Goal: Task Accomplishment & Management: Manage account settings

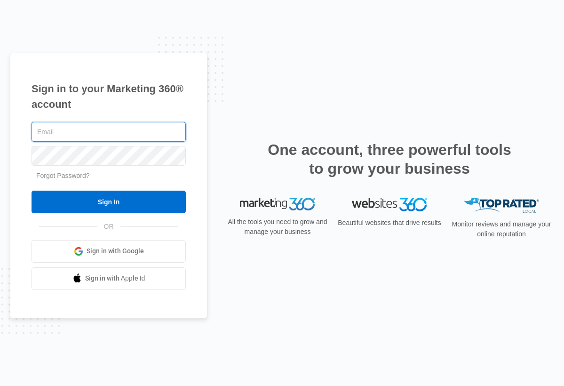
type input "[EMAIL_ADDRESS][DOMAIN_NAME]"
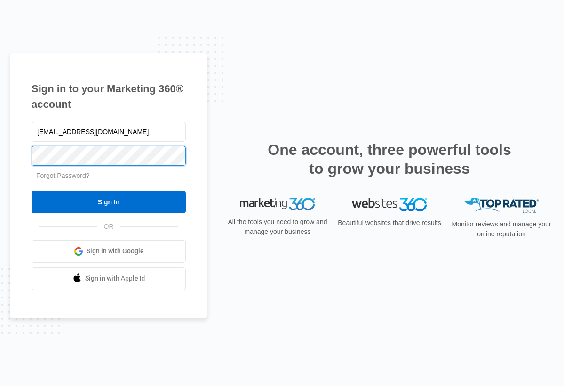
click at [109, 201] on input "Sign In" at bounding box center [109, 202] width 154 height 23
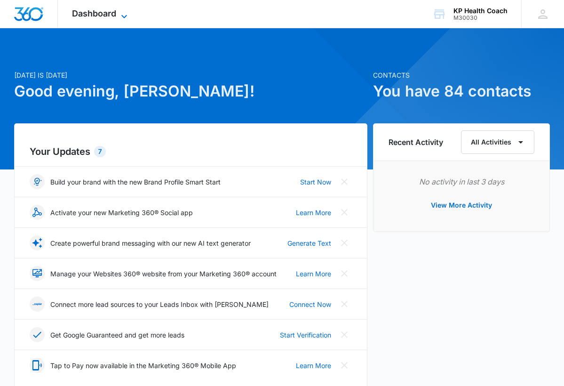
click at [81, 12] on span "Dashboard" at bounding box center [94, 13] width 44 height 10
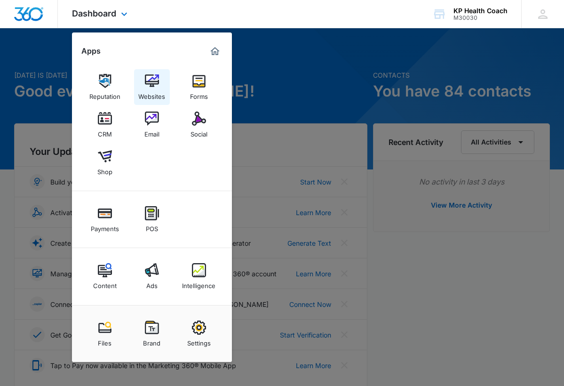
click at [144, 83] on link "Websites" at bounding box center [152, 87] width 36 height 36
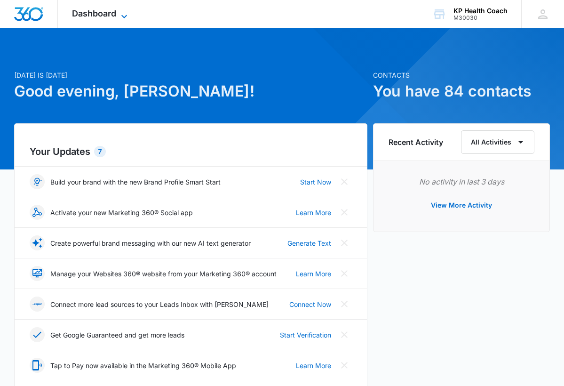
click at [89, 11] on span "Dashboard" at bounding box center [94, 13] width 44 height 10
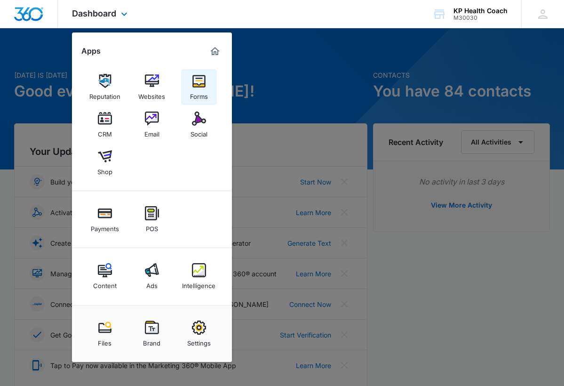
click at [194, 88] on div "Forms" at bounding box center [199, 94] width 18 height 12
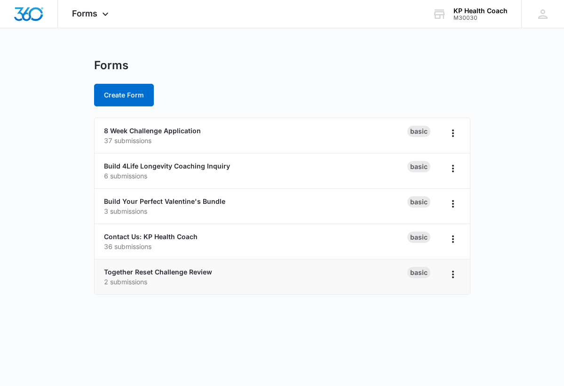
click at [377, 273] on div "Together Reset Challenge Review 2 submissions" at bounding box center [256, 277] width 304 height 20
click at [196, 271] on link "Together Reset Challenge Review" at bounding box center [158, 272] width 108 height 8
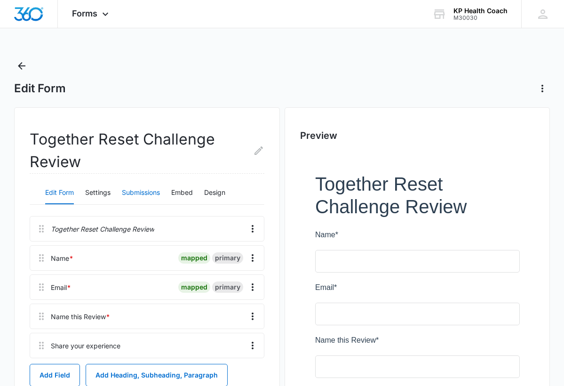
click at [139, 194] on button "Submissions" at bounding box center [141, 193] width 38 height 23
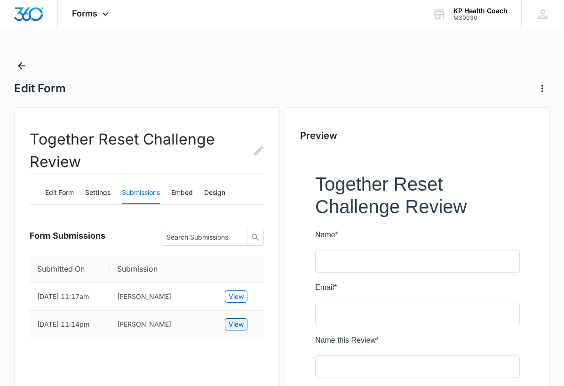
click at [230, 329] on span "View" at bounding box center [236, 324] width 15 height 10
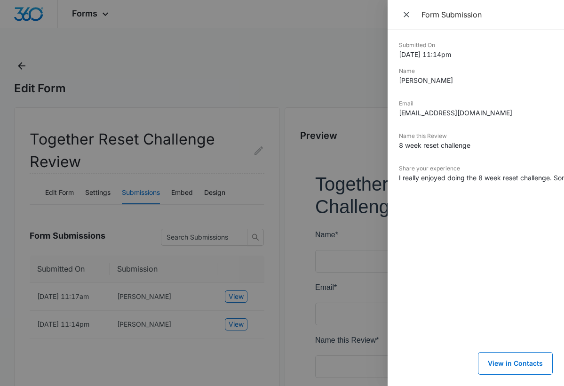
click at [398, 179] on div "Submitted On 6/23/2025 11:14pm Name Jen Carter Email jencarter0821@yahoo.com Na…" at bounding box center [476, 208] width 177 height 356
drag, startPoint x: 398, startPoint y: 179, endPoint x: 486, endPoint y: 203, distance: 91.8
click at [487, 204] on div "Submitted On 6/23/2025 11:14pm Name Jen Carter Email jencarter0821@yahoo.com Na…" at bounding box center [476, 208] width 177 height 356
copy dd "I really enjoyed doing the 8 week reset challenge. Some things I already knew a…"
click at [238, 97] on div at bounding box center [282, 193] width 564 height 386
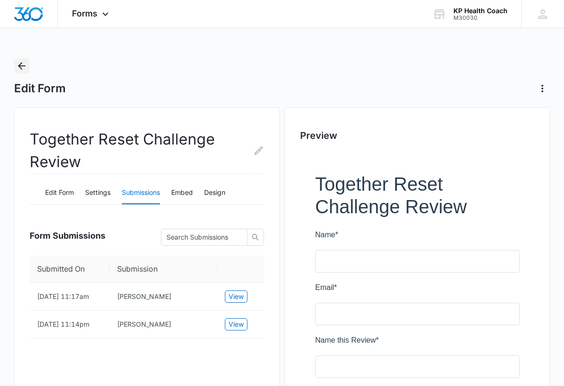
click at [21, 68] on icon "Back" at bounding box center [22, 66] width 8 height 8
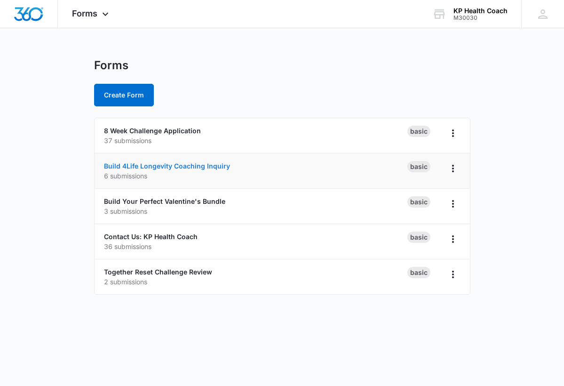
click at [179, 164] on link "Build 4Life Longevity Coaching Inquiry" at bounding box center [167, 166] width 126 height 8
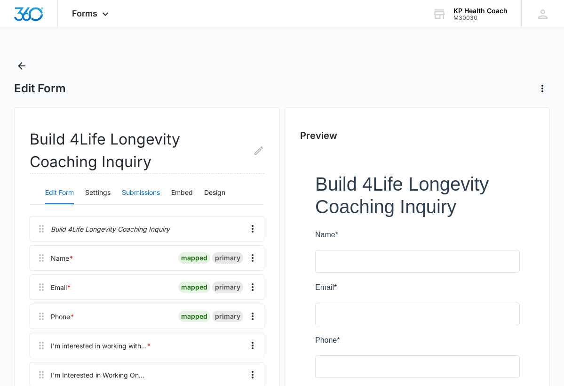
click at [139, 197] on button "Submissions" at bounding box center [141, 193] width 38 height 23
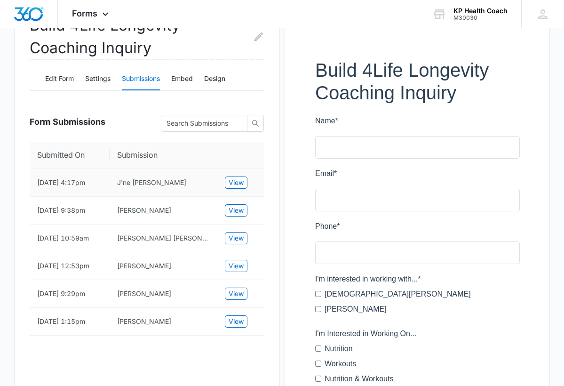
scroll to position [115, 0]
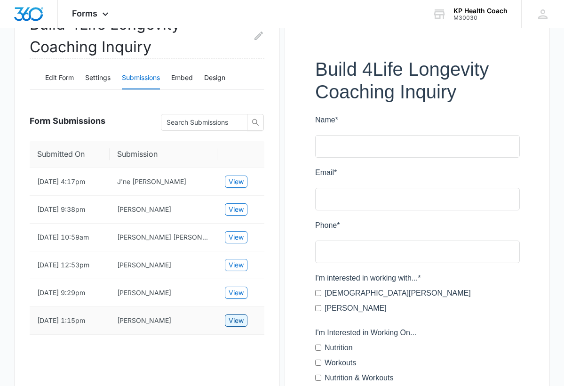
click at [242, 326] on span "View" at bounding box center [236, 320] width 15 height 10
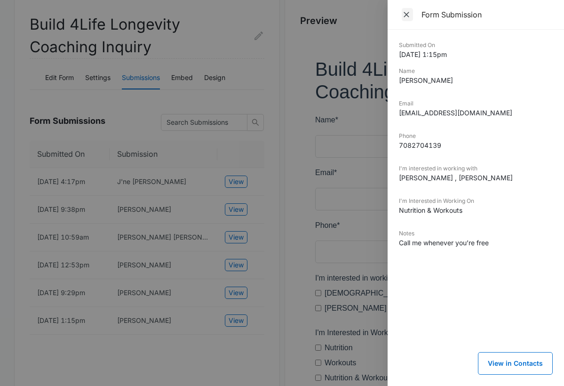
click at [405, 15] on icon "Close" at bounding box center [406, 14] width 9 height 9
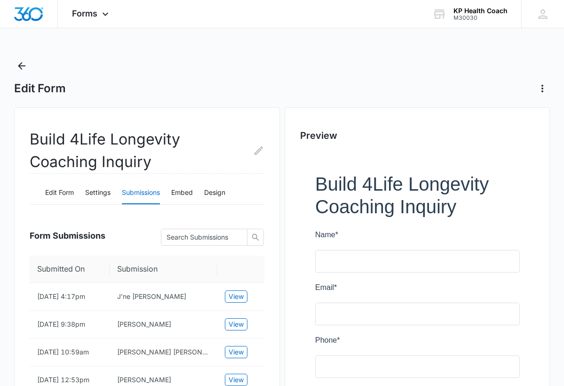
scroll to position [0, 0]
click at [24, 64] on icon "Back" at bounding box center [21, 65] width 11 height 11
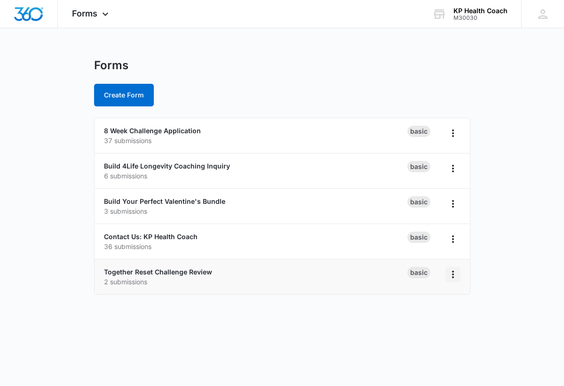
click at [453, 275] on icon "Overflow Menu" at bounding box center [453, 274] width 11 height 11
click at [437, 314] on div "Duplicate" at bounding box center [423, 315] width 29 height 7
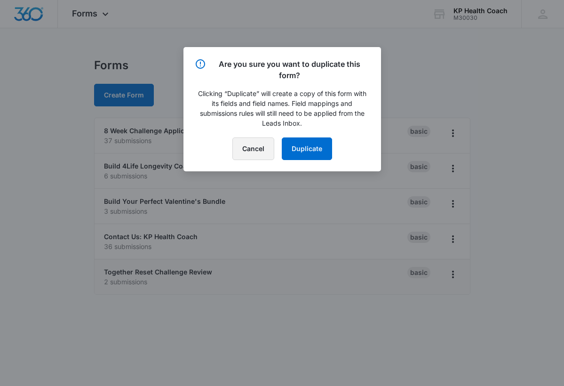
click at [248, 152] on button "Cancel" at bounding box center [254, 148] width 42 height 23
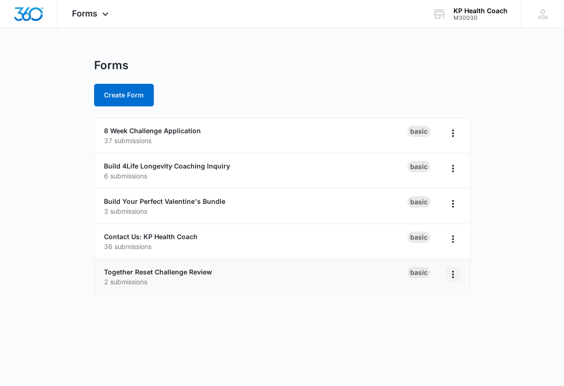
click at [452, 278] on icon "Overflow Menu" at bounding box center [453, 274] width 11 height 11
click at [427, 312] on div "Duplicate" at bounding box center [423, 315] width 29 height 7
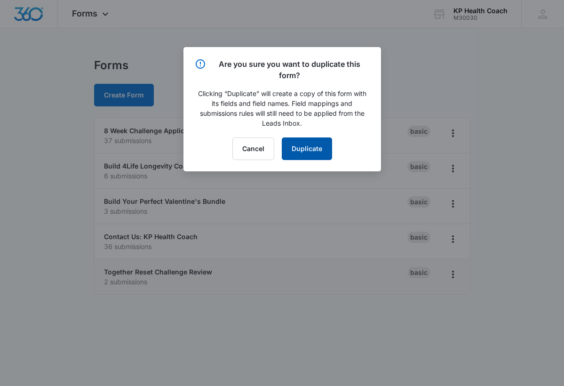
click at [318, 149] on button "Duplicate" at bounding box center [307, 148] width 50 height 23
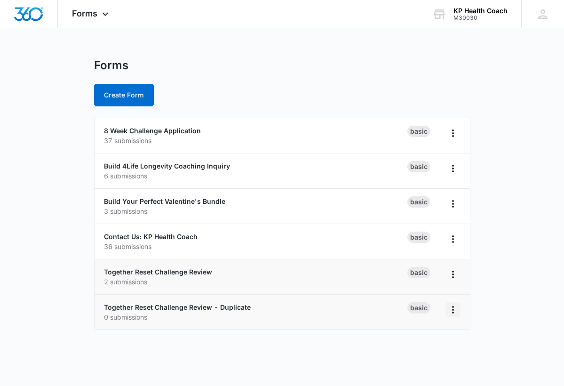
click at [451, 314] on icon "Overflow Menu" at bounding box center [453, 309] width 11 height 11
click at [431, 339] on div "Rename" at bounding box center [423, 336] width 29 height 7
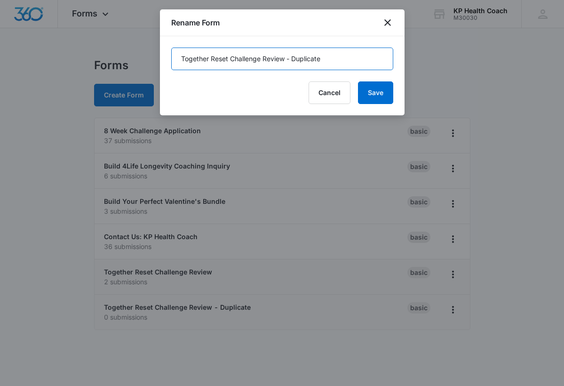
click at [197, 62] on input "Together Reset Challenge Review - Duplicate" at bounding box center [282, 59] width 222 height 23
drag, startPoint x: 197, startPoint y: 62, endPoint x: 315, endPoint y: 56, distance: 118.3
click at [315, 56] on input "Together Reset Challenge Review - Duplicate" at bounding box center [282, 59] width 222 height 23
type input "Leave Us a Review"
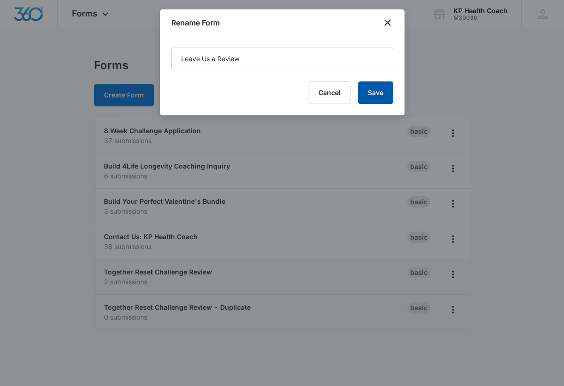
click at [385, 88] on button "Save" at bounding box center [375, 92] width 35 height 23
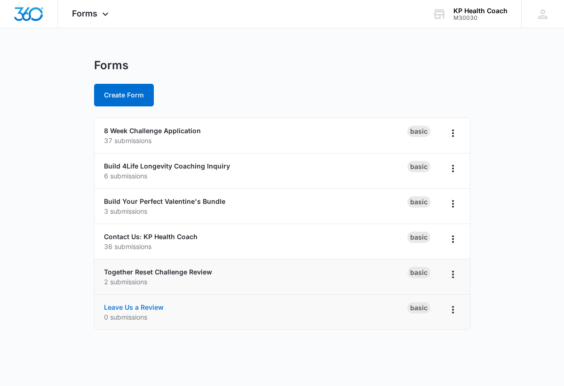
click at [124, 310] on ul "8 Week Challenge Application 37 submissions Basic Build 4Life Longevity Coachin…" at bounding box center [282, 224] width 377 height 212
click at [128, 273] on link "Leave Us a Review" at bounding box center [134, 272] width 60 height 8
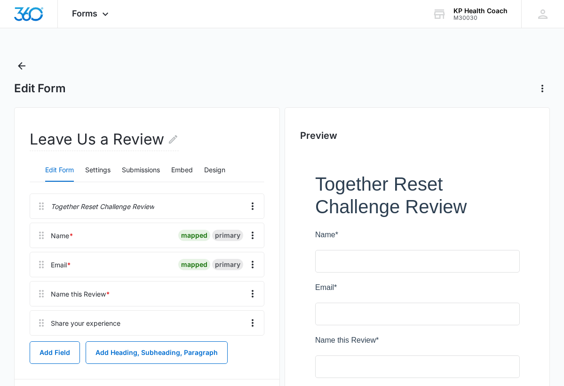
click at [69, 205] on p "Together Reset Challenge Review" at bounding box center [103, 206] width 104 height 10
click at [64, 205] on p "Together Reset Challenge Review" at bounding box center [103, 206] width 104 height 10
drag, startPoint x: 64, startPoint y: 206, endPoint x: 137, endPoint y: 202, distance: 74.0
click at [137, 202] on p "Together Reset Challenge Review" at bounding box center [103, 206] width 104 height 10
click at [146, 233] on div at bounding box center [125, 235] width 97 height 24
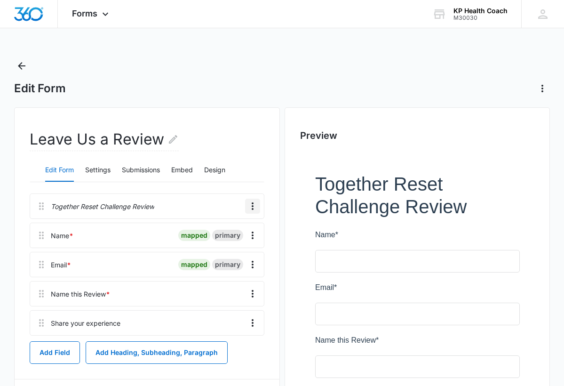
click at [254, 203] on icon "Overflow Menu" at bounding box center [252, 206] width 11 height 11
click at [233, 233] on div "Edit" at bounding box center [227, 232] width 20 height 7
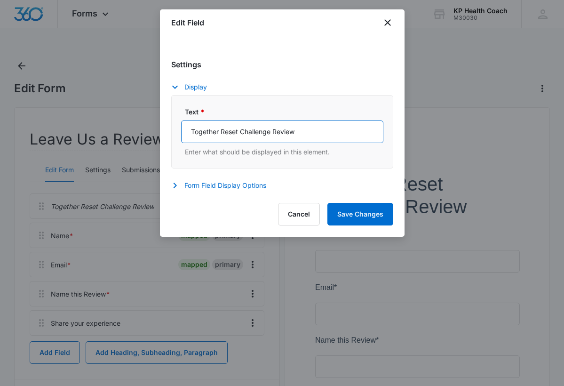
click at [199, 130] on input "Together Reset Challenge Review" at bounding box center [282, 131] width 202 height 23
drag, startPoint x: 199, startPoint y: 130, endPoint x: 281, endPoint y: 130, distance: 82.4
click at [281, 130] on input "Together Reset Challenge Review" at bounding box center [282, 131] width 202 height 23
type input "Share Your Coaching Experience"
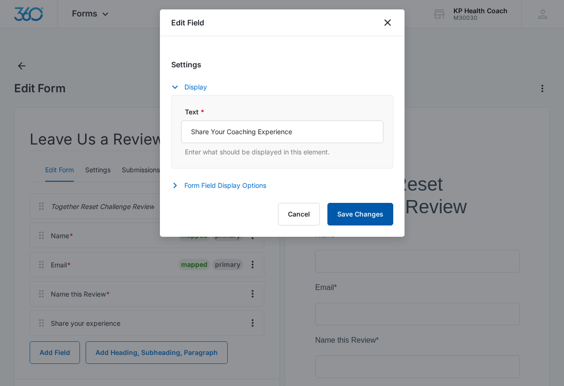
click at [367, 220] on button "Save Changes" at bounding box center [361, 214] width 66 height 23
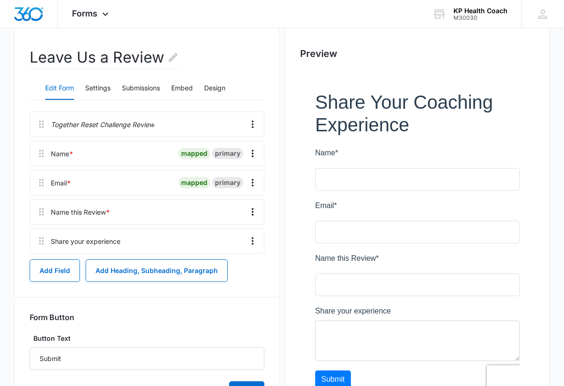
scroll to position [80, 0]
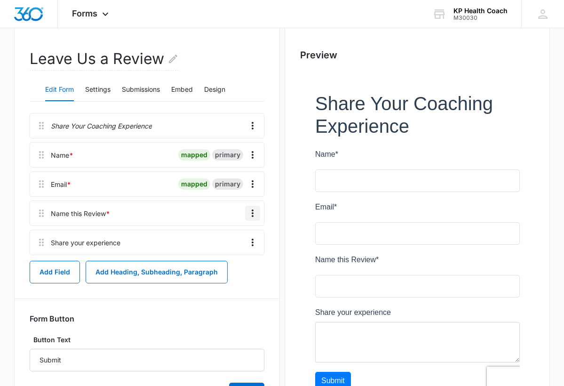
click at [252, 215] on icon "Overflow Menu" at bounding box center [252, 213] width 11 height 11
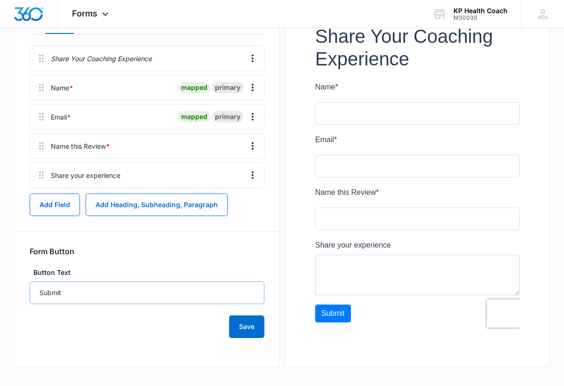
scroll to position [56, 0]
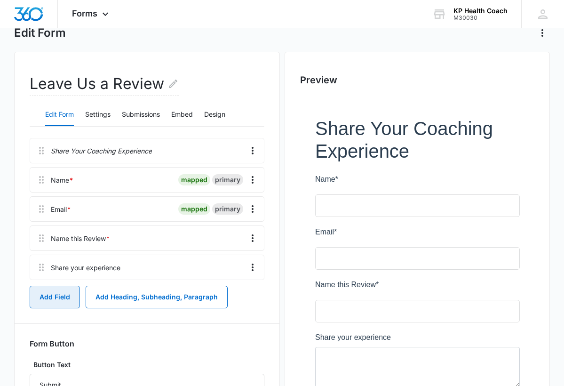
click at [65, 295] on button "Add Field" at bounding box center [55, 297] width 50 height 23
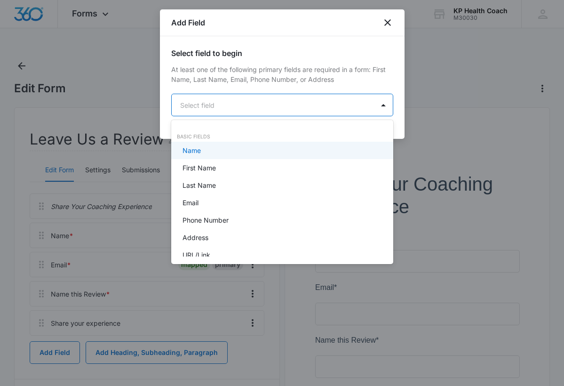
click at [217, 102] on body "Forms Apps Reputation Websites Forms CRM Email Social Shop Payments POS Content…" at bounding box center [282, 193] width 564 height 386
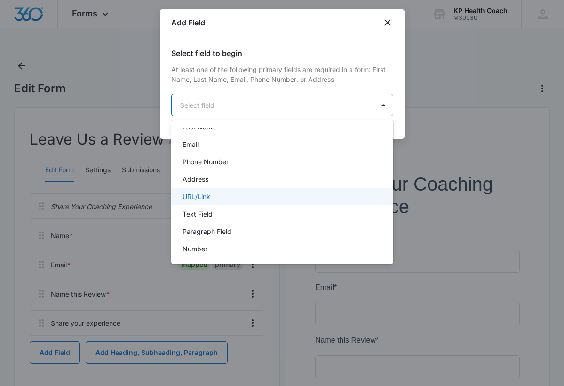
scroll to position [66, 0]
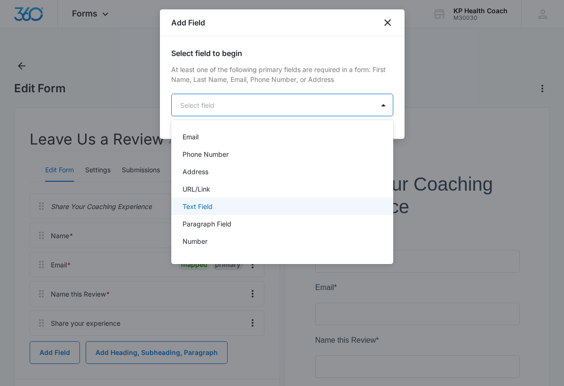
click at [201, 205] on p "Text Field" at bounding box center [198, 206] width 30 height 10
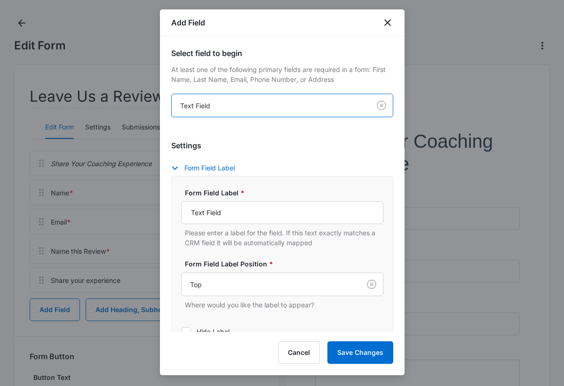
scroll to position [0, 0]
click at [188, 210] on input "Text Field" at bounding box center [282, 212] width 202 height 23
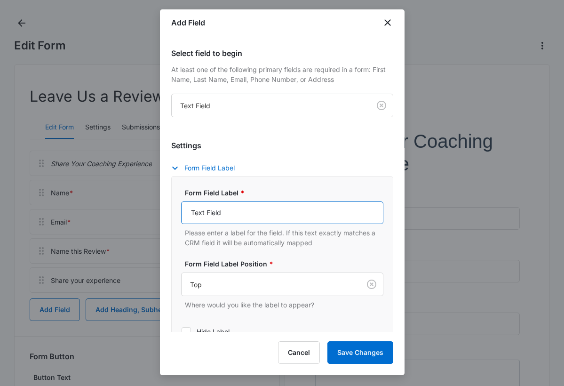
drag, startPoint x: 188, startPoint y: 210, endPoint x: 225, endPoint y: 211, distance: 37.2
click at [225, 211] on input "Text Field" at bounding box center [282, 212] width 202 height 23
type input "Who was your coach?"
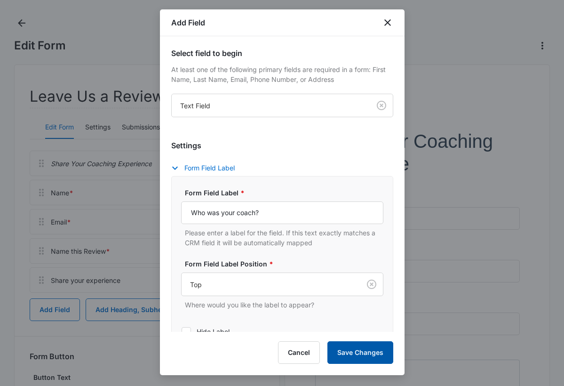
click at [371, 344] on button "Save Changes" at bounding box center [361, 352] width 66 height 23
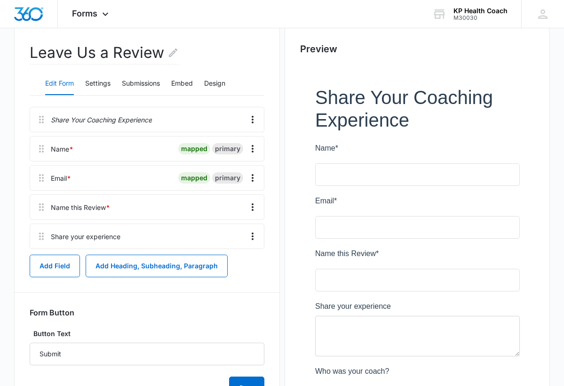
scroll to position [86, 0]
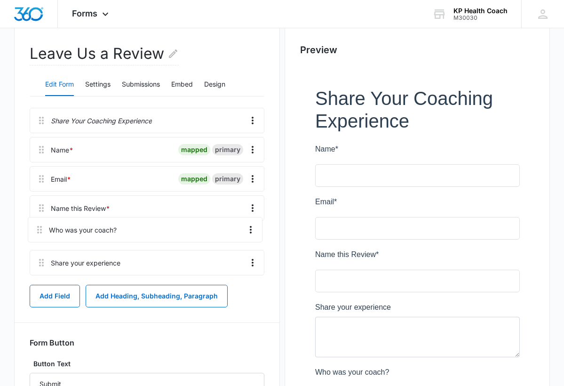
drag, startPoint x: 39, startPoint y: 269, endPoint x: 37, endPoint y: 225, distance: 43.3
click at [37, 225] on div "Share Your Coaching Experience Name * mapped primary Email * mapped primary Nam…" at bounding box center [147, 193] width 235 height 171
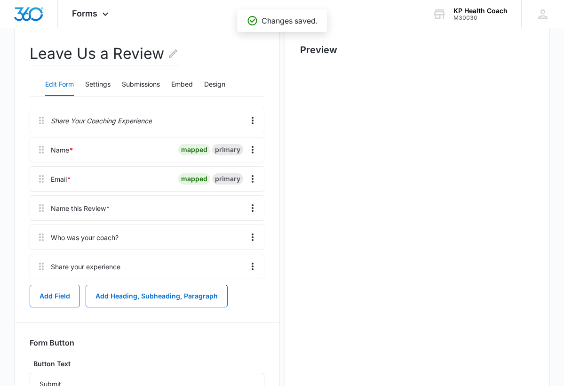
scroll to position [0, 0]
click at [57, 297] on button "Add Field" at bounding box center [55, 296] width 50 height 23
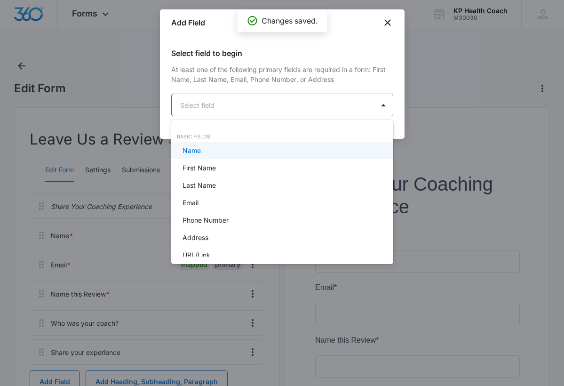
click at [209, 108] on body "Forms Apps Reputation Websites Forms CRM Email Social Shop Payments POS Content…" at bounding box center [282, 193] width 564 height 386
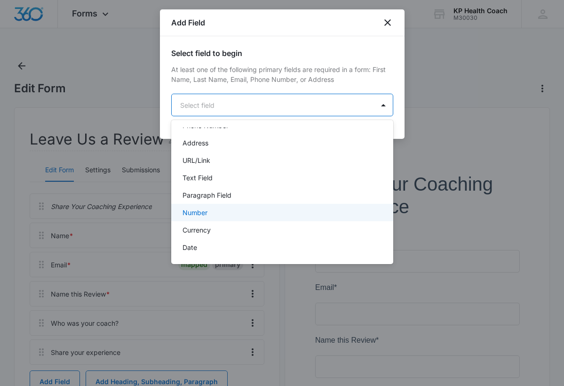
scroll to position [99, 0]
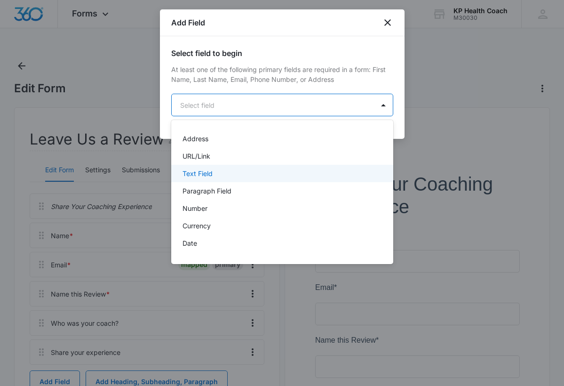
click at [201, 169] on p "Text Field" at bounding box center [198, 174] width 30 height 10
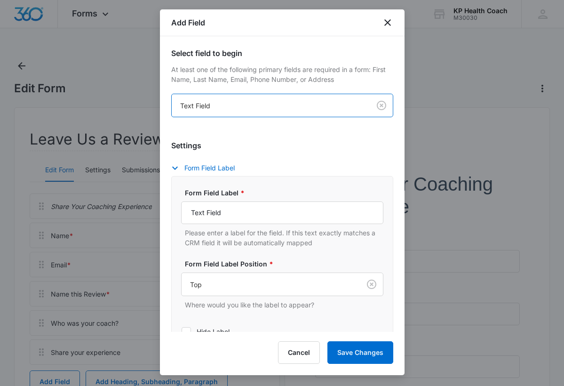
click at [218, 101] on body "Forms Apps Reputation Websites Forms CRM Email Social Shop Payments POS Content…" at bounding box center [282, 293] width 564 height 586
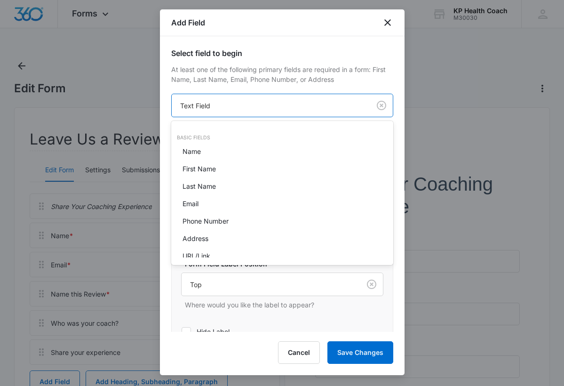
click at [218, 101] on div at bounding box center [282, 193] width 564 height 386
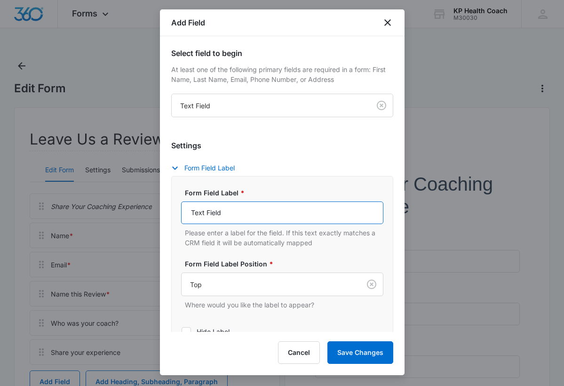
drag, startPoint x: 240, startPoint y: 211, endPoint x: 147, endPoint y: 210, distance: 93.2
click at [147, 210] on body "Forms Apps Reputation Websites Forms CRM Email Social Shop Payments POS Content…" at bounding box center [282, 293] width 564 height 586
type input "How long was your program?"
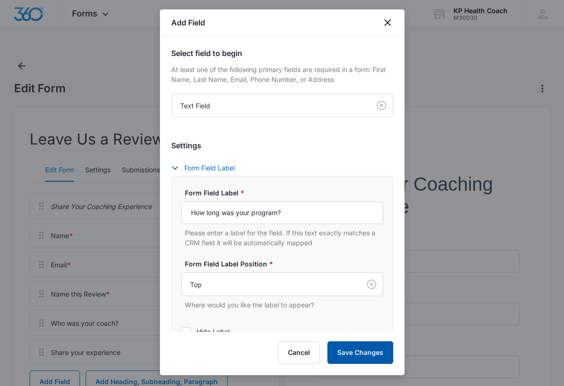
click at [359, 346] on button "Save Changes" at bounding box center [361, 352] width 66 height 23
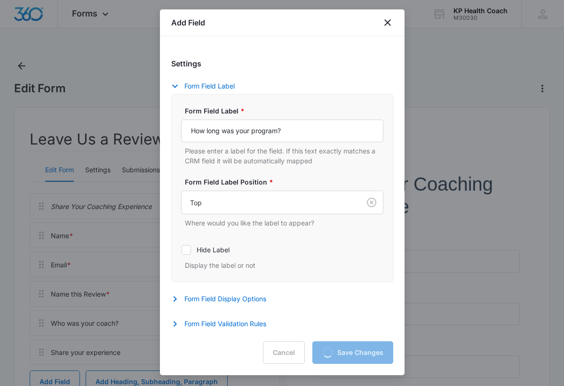
scroll to position [82, 0]
click at [195, 323] on button "Form Field Validation Rules" at bounding box center [223, 323] width 104 height 11
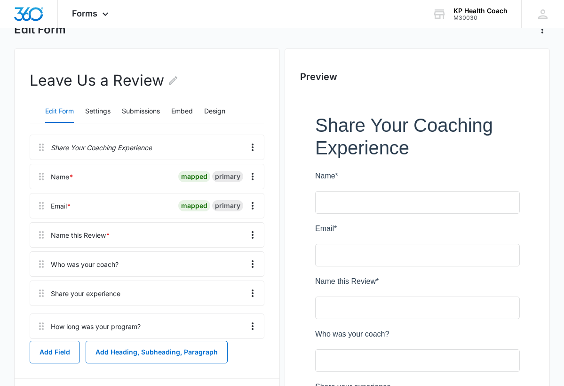
scroll to position [63, 0]
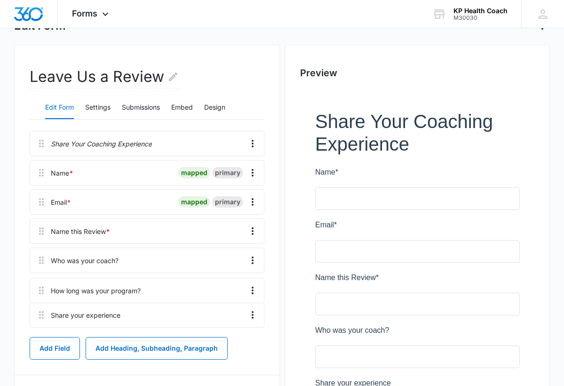
drag, startPoint x: 40, startPoint y: 324, endPoint x: 40, endPoint y: 284, distance: 40.0
click at [40, 284] on div "Share Your Coaching Experience Name * mapped primary Email * mapped primary Nam…" at bounding box center [147, 231] width 235 height 201
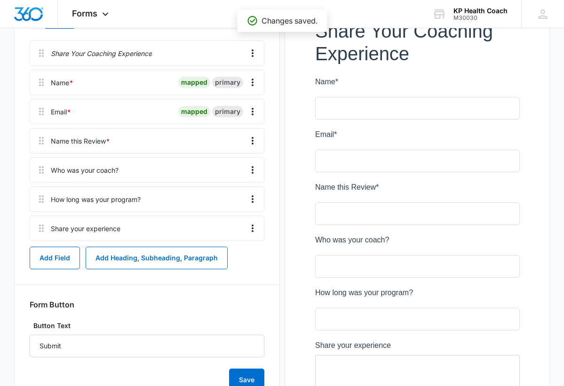
scroll to position [253, 0]
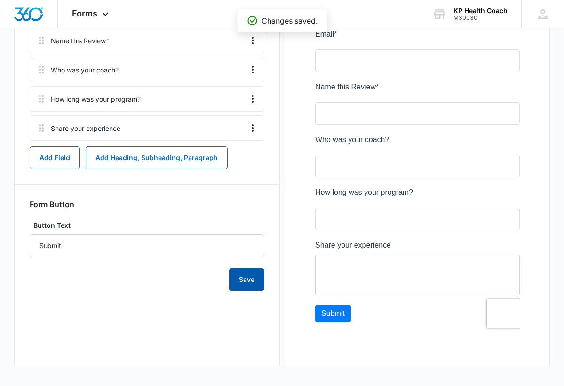
click at [239, 281] on button "Save" at bounding box center [246, 279] width 35 height 23
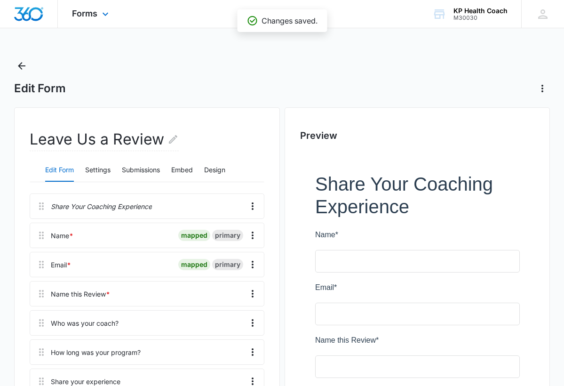
scroll to position [0, 0]
